Goal: Information Seeking & Learning: Learn about a topic

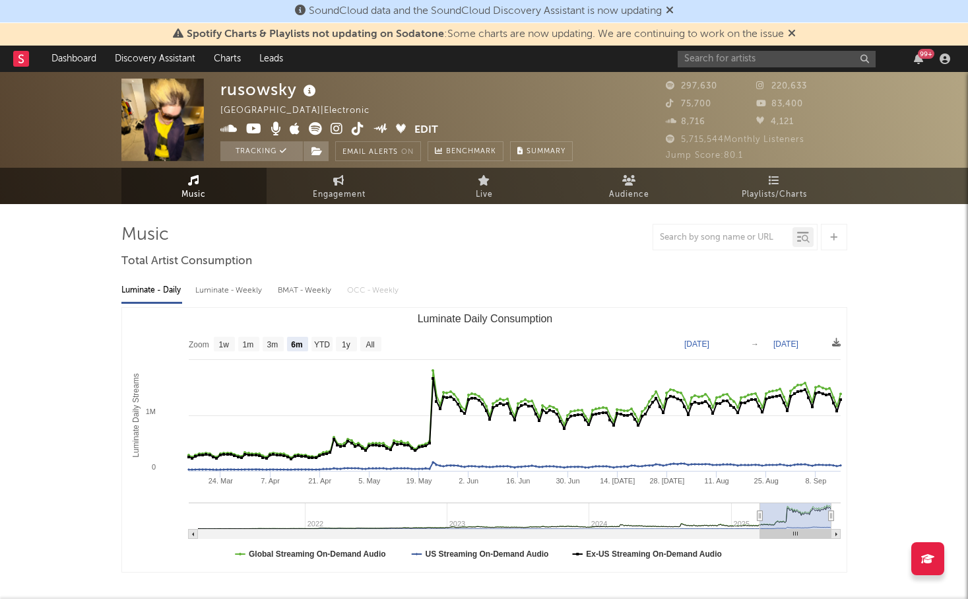
select select "6m"
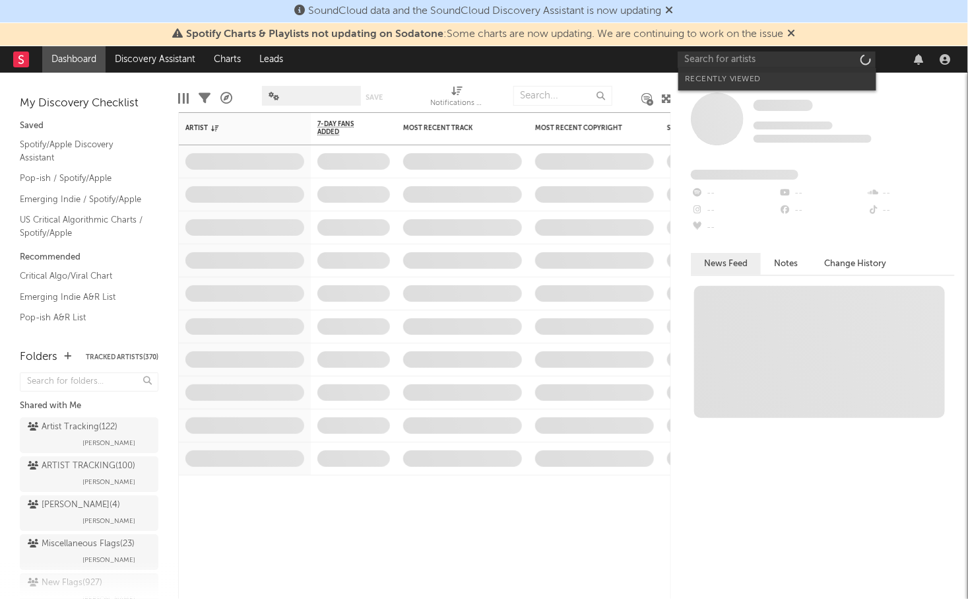
click at [781, 55] on input "text" at bounding box center [777, 59] width 198 height 17
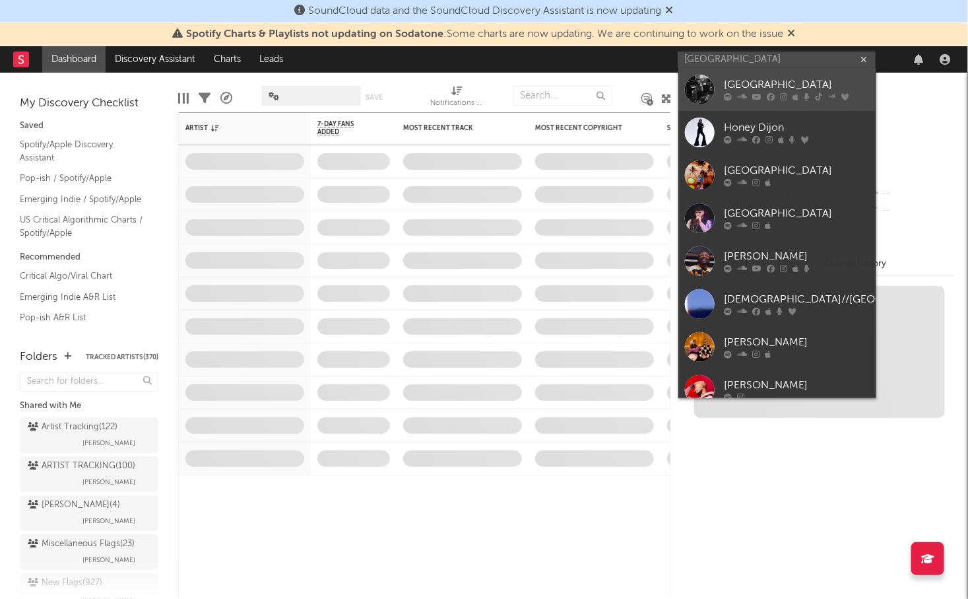
type input "dijon"
click at [739, 77] on div "Dijon" at bounding box center [797, 85] width 145 height 16
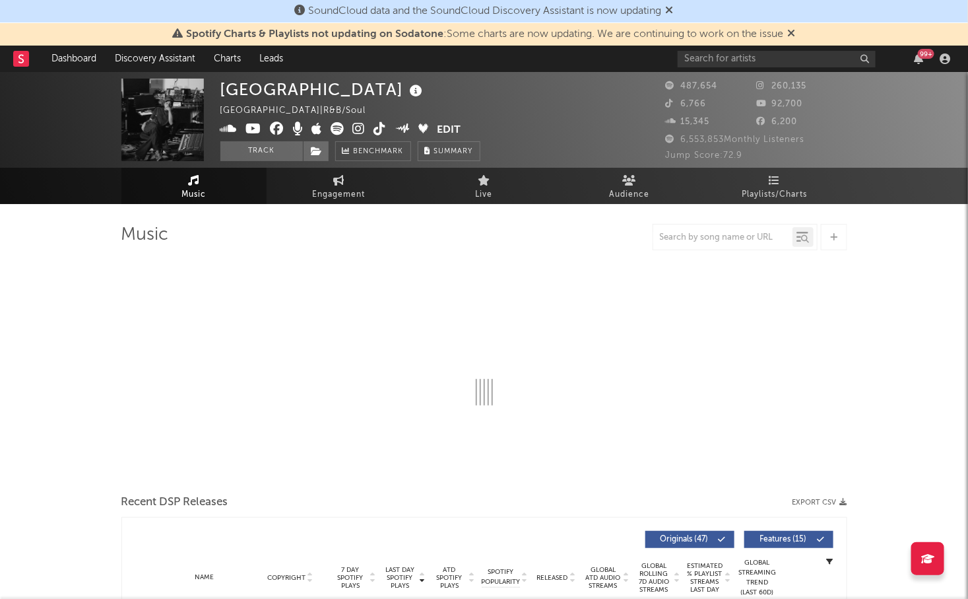
select select "6m"
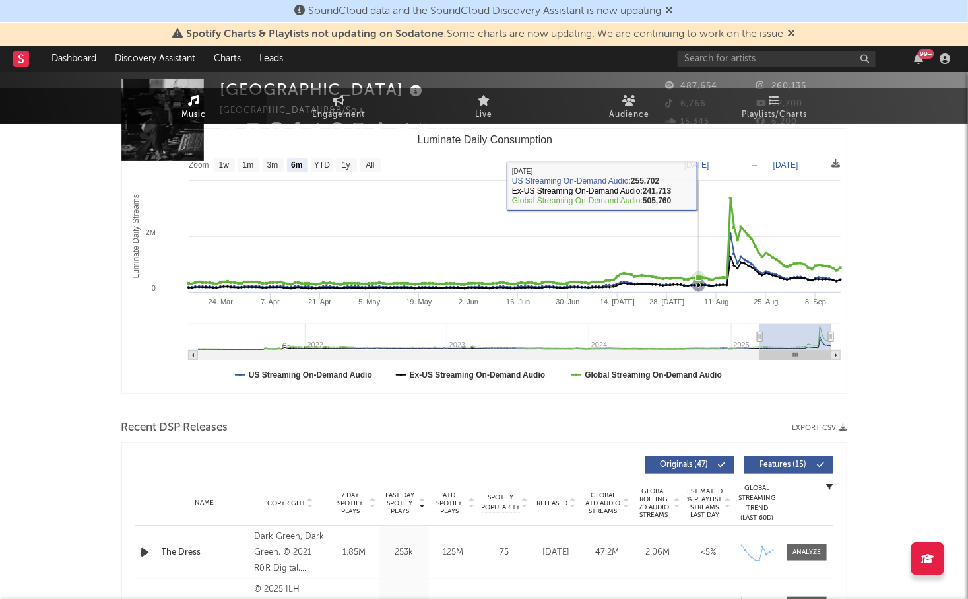
scroll to position [447, 0]
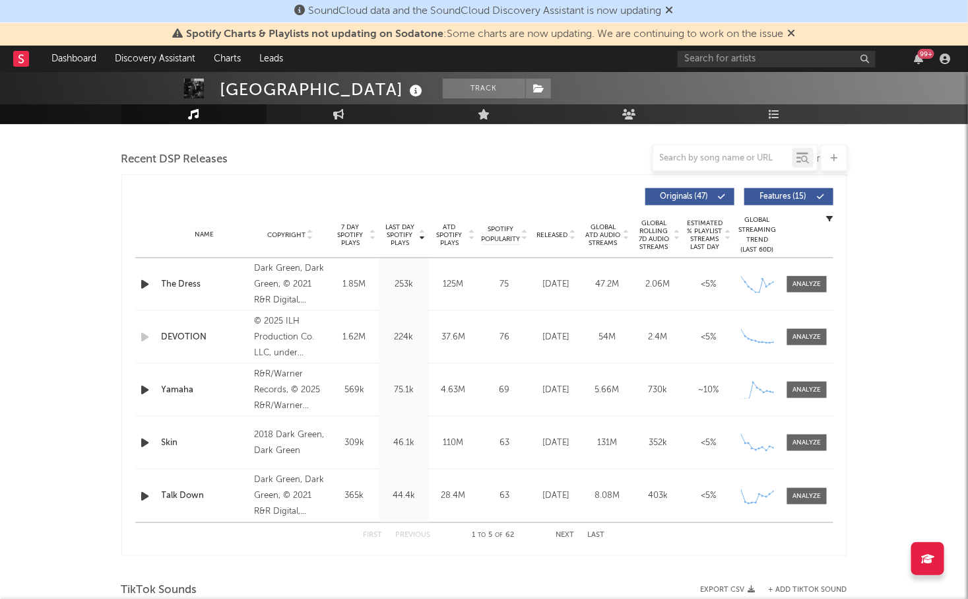
click at [560, 532] on button "Next" at bounding box center [566, 535] width 18 height 7
